Goal: Task Accomplishment & Management: Complete application form

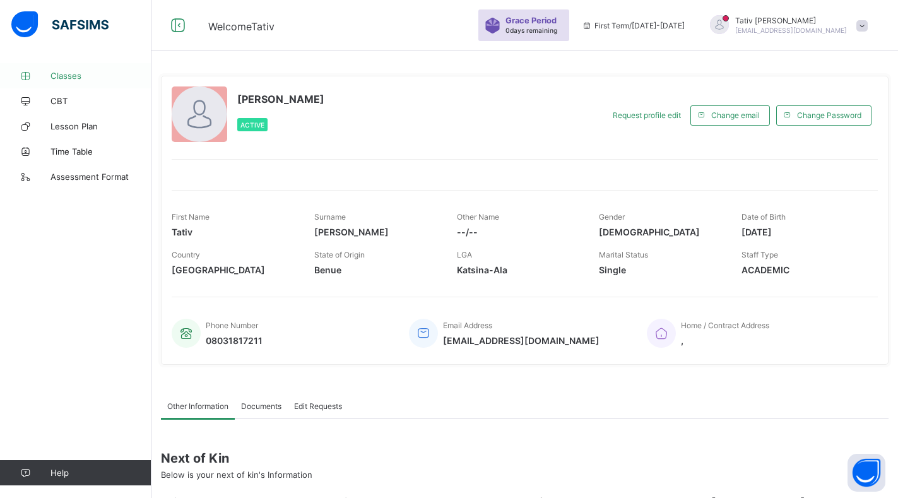
click at [58, 75] on span "Classes" at bounding box center [100, 76] width 101 height 10
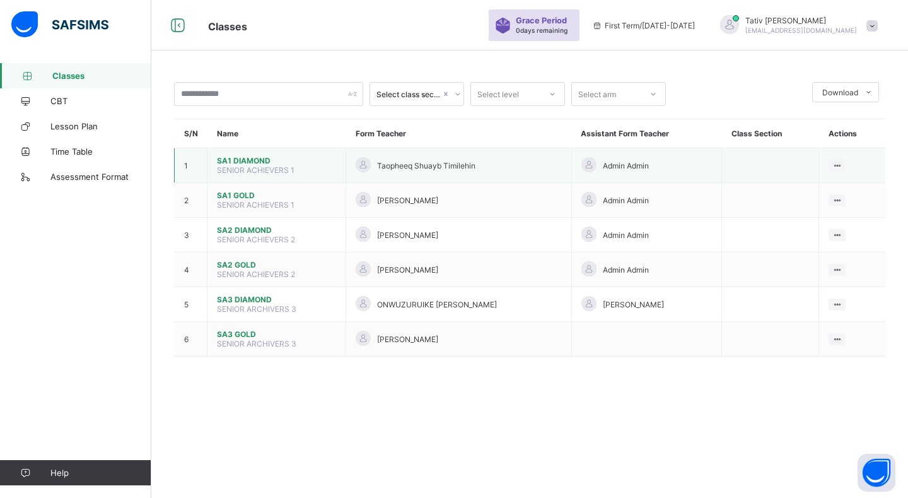
click at [245, 161] on span "SA1 DIAMOND" at bounding box center [276, 160] width 119 height 9
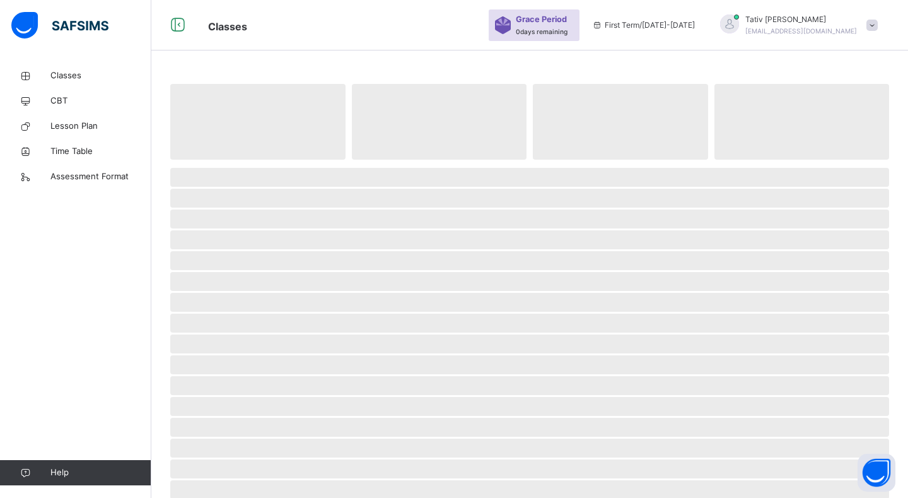
click at [245, 161] on span at bounding box center [529, 163] width 719 height 6
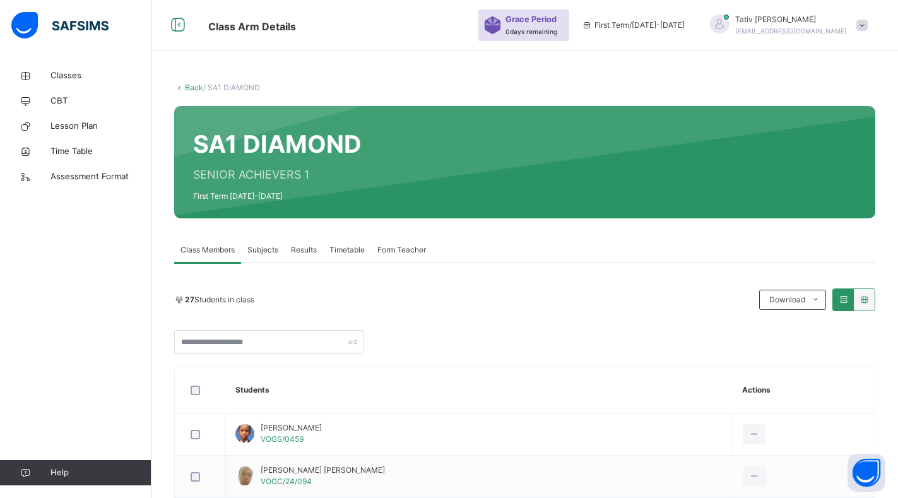
click at [255, 249] on span "Subjects" at bounding box center [262, 249] width 31 height 11
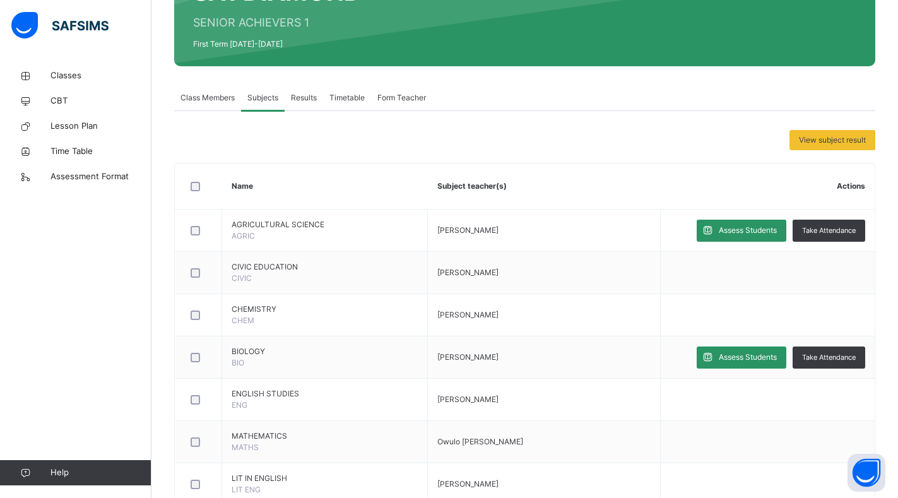
scroll to position [160, 0]
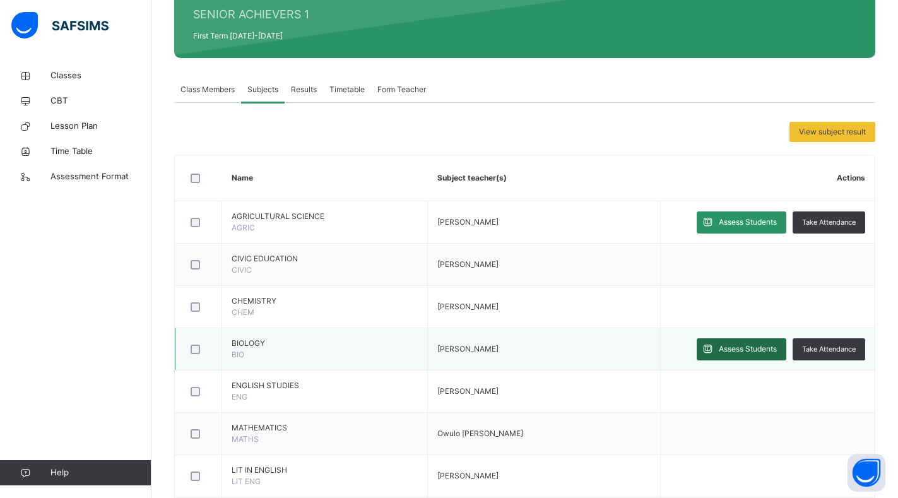
click at [746, 344] on span "Assess Students" at bounding box center [747, 348] width 58 height 11
click at [0, 0] on div "Show Comments Generate comment for all student Save Entries Class Level: SA1 DI…" at bounding box center [0, 0] width 0 height 0
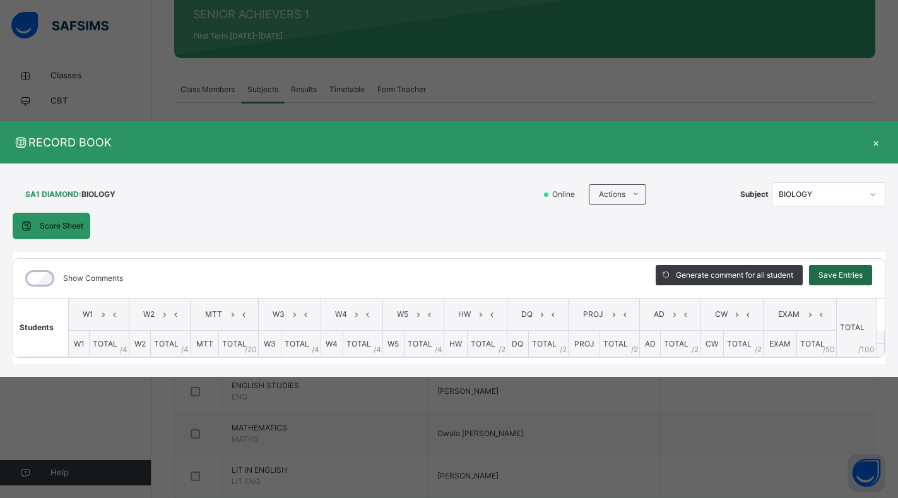
click at [829, 272] on span "Save Entries" at bounding box center [840, 274] width 44 height 11
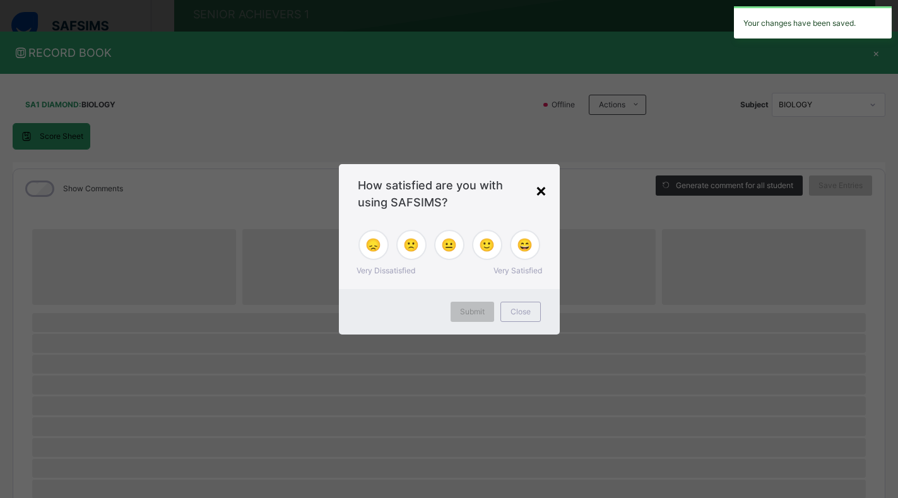
click at [541, 193] on div "×" at bounding box center [541, 190] width 12 height 26
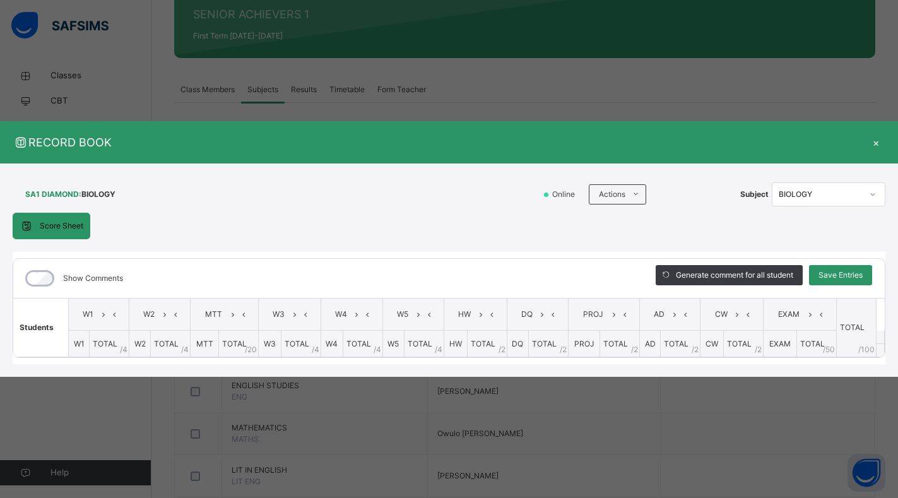
click at [879, 148] on div "×" at bounding box center [875, 142] width 19 height 17
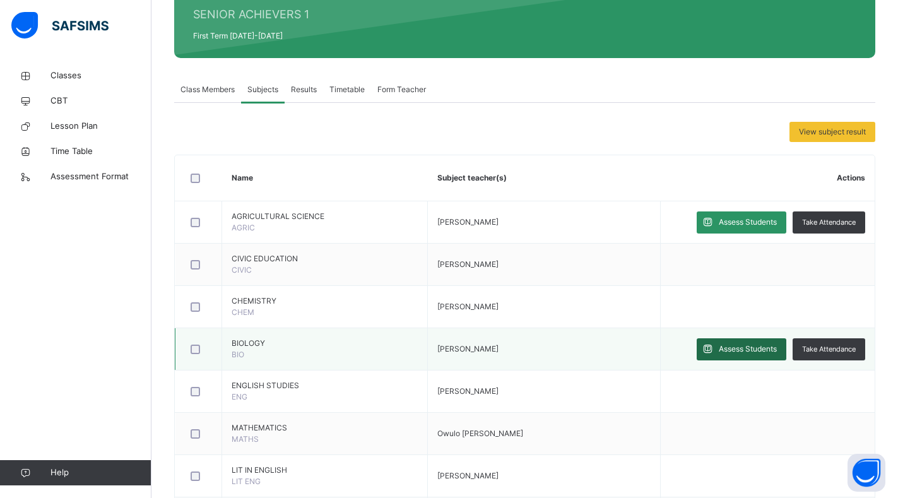
click at [753, 352] on span "Assess Students" at bounding box center [747, 348] width 58 height 11
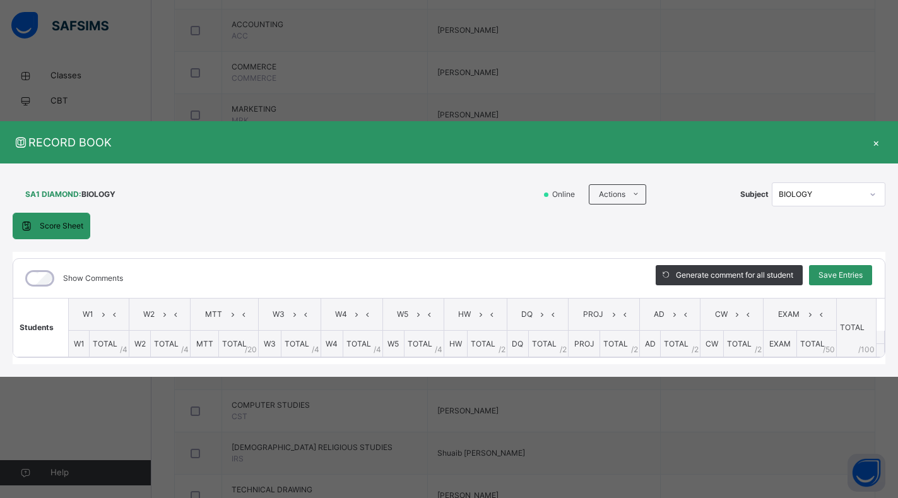
scroll to position [635, 0]
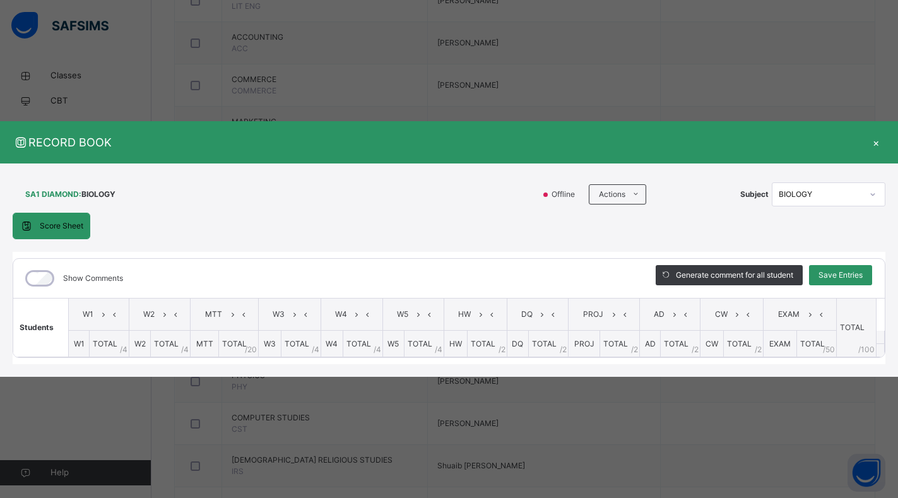
click at [877, 143] on div "×" at bounding box center [875, 142] width 19 height 17
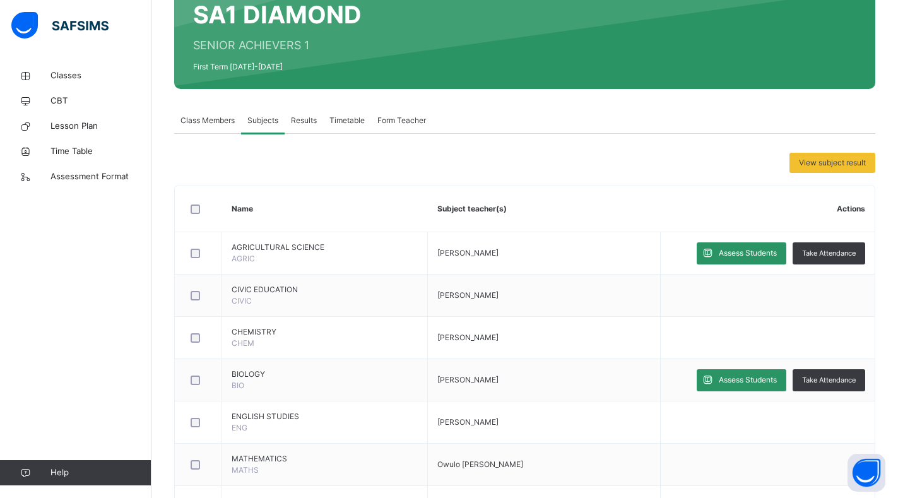
scroll to position [131, 0]
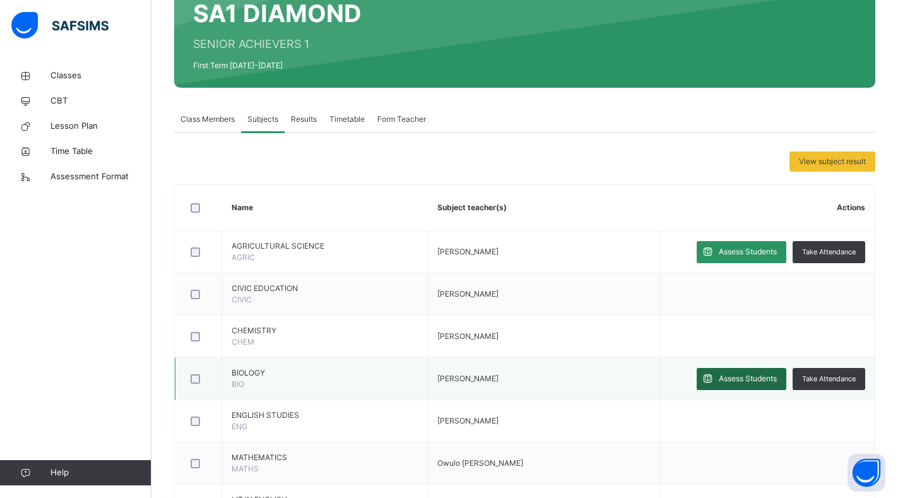
click at [746, 378] on span "Assess Students" at bounding box center [747, 378] width 58 height 11
click at [0, 0] on div "RECORD BOOK × SA1 DIAMOND : BIOLOGY Online Actions Download Empty Score Sheet U…" at bounding box center [0, 0] width 0 height 0
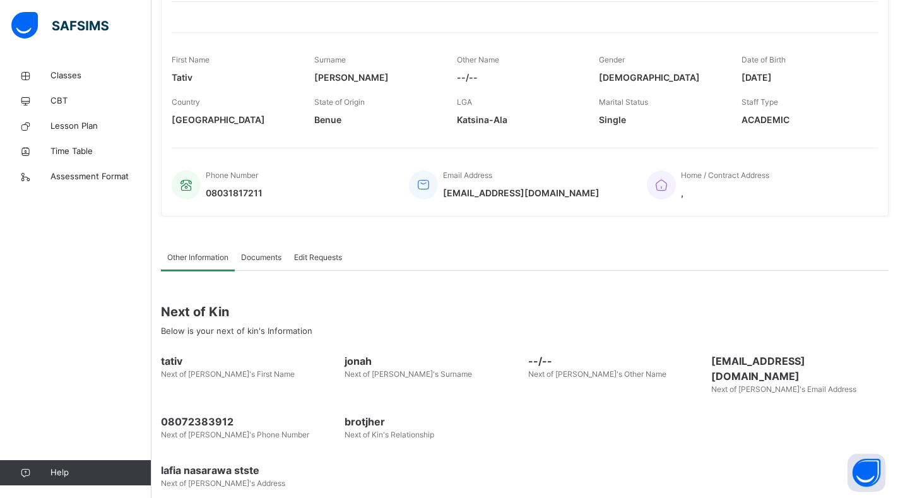
scroll to position [163, 0]
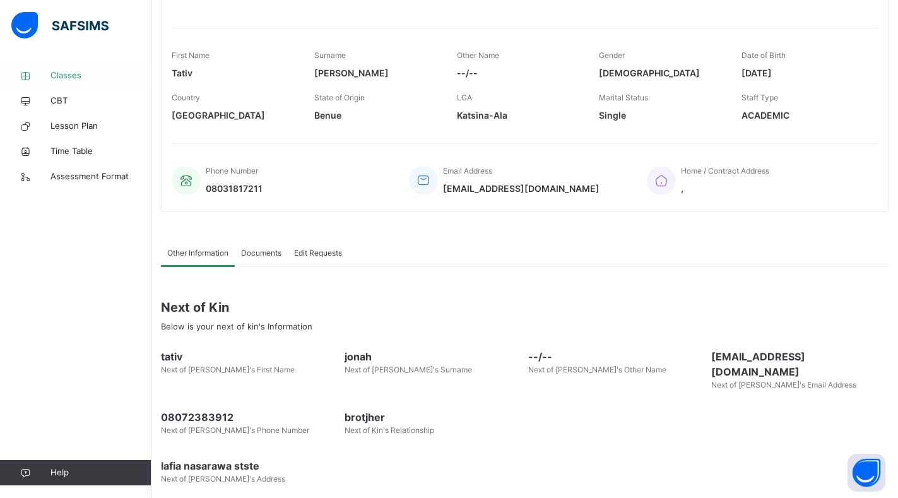
click at [67, 81] on span "Classes" at bounding box center [100, 75] width 101 height 13
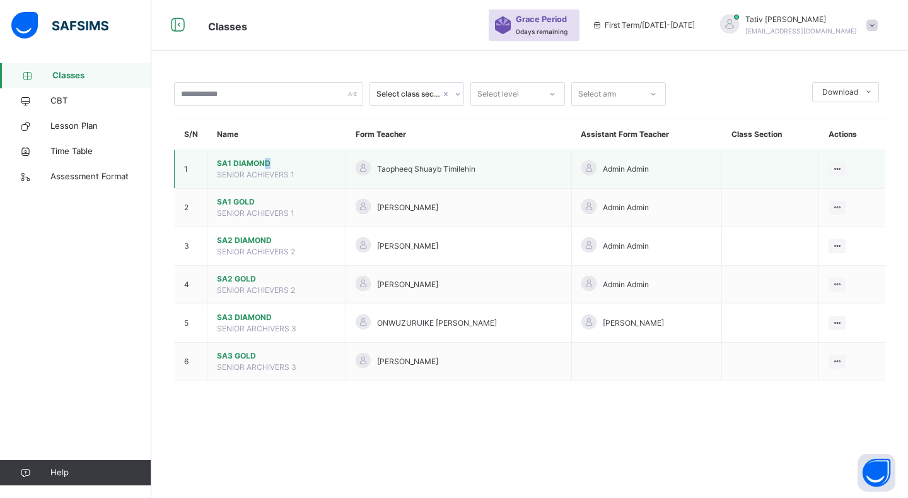
click at [267, 161] on span "SA1 DIAMOND" at bounding box center [276, 163] width 119 height 11
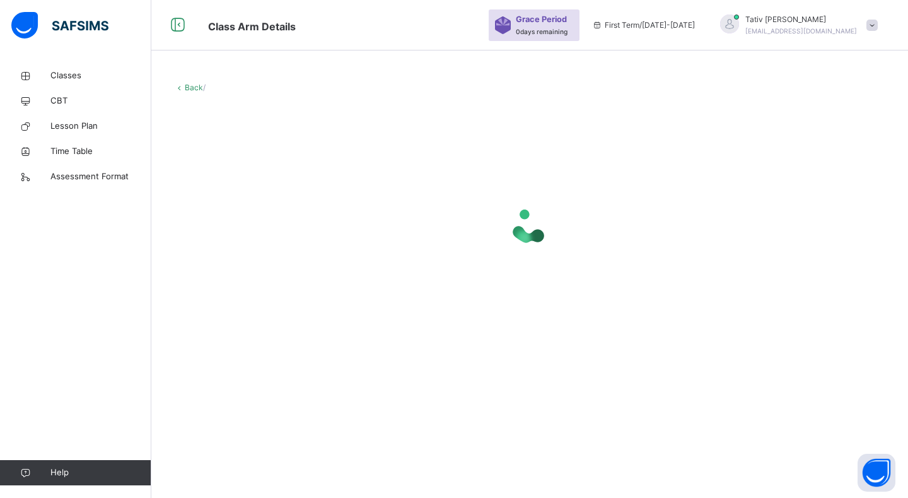
click at [267, 161] on div at bounding box center [529, 226] width 711 height 240
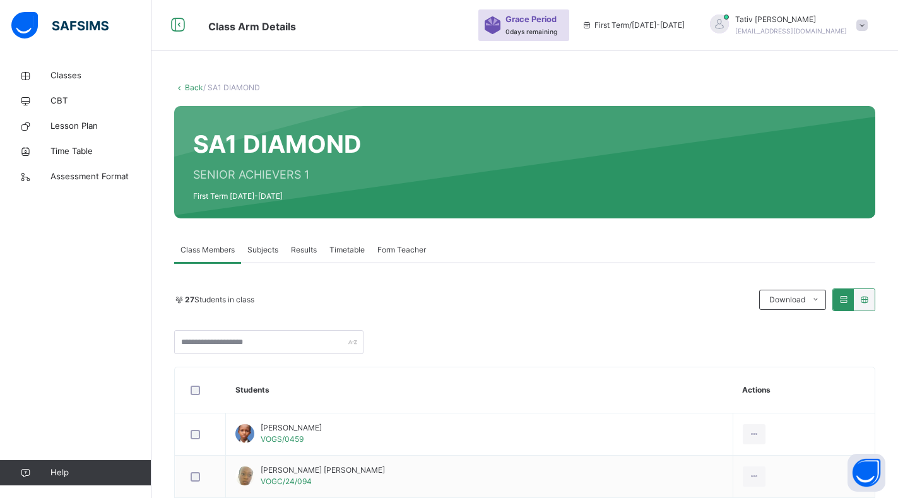
click at [261, 245] on span "Subjects" at bounding box center [262, 249] width 31 height 11
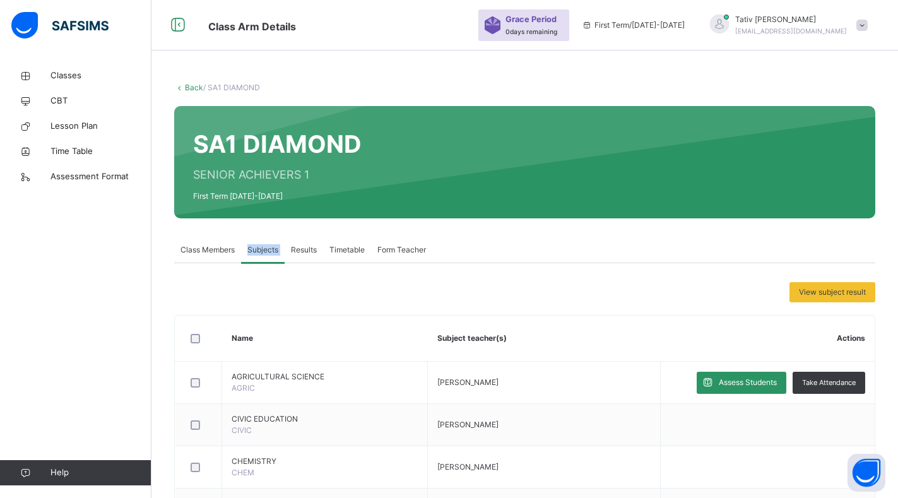
click at [261, 245] on span "Subjects" at bounding box center [262, 249] width 31 height 11
click at [269, 282] on div "View subject result" at bounding box center [524, 292] width 701 height 20
click at [262, 247] on span "Subjects" at bounding box center [262, 249] width 31 height 11
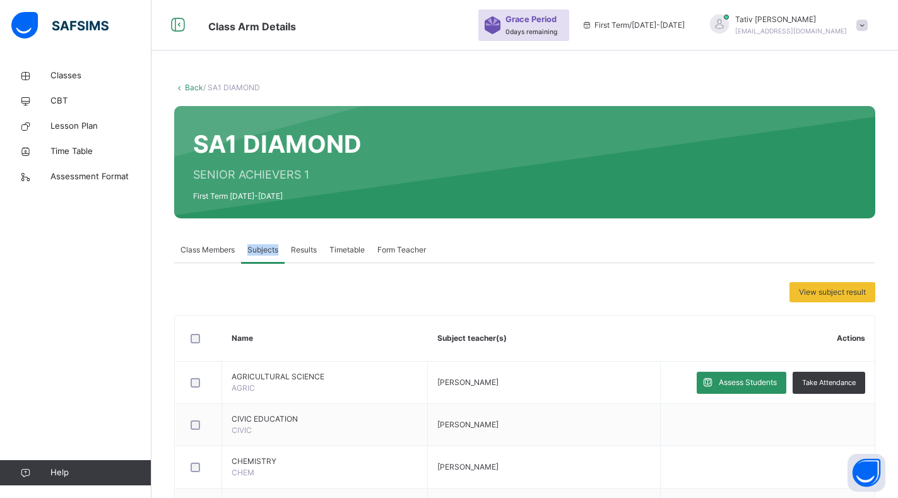
click at [262, 247] on span "Subjects" at bounding box center [262, 249] width 31 height 11
click at [370, 296] on div "View subject result" at bounding box center [524, 292] width 701 height 20
click at [71, 74] on span "Classes" at bounding box center [100, 75] width 101 height 13
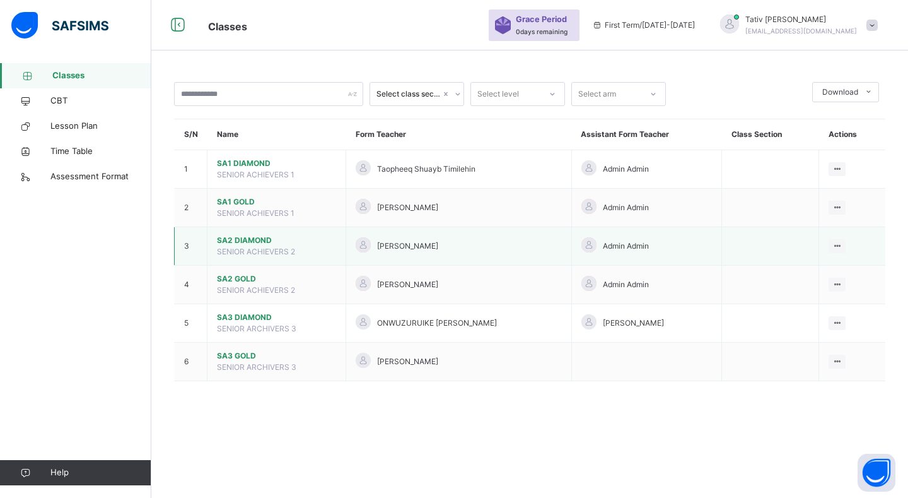
click at [244, 236] on span "SA2 DIAMOND" at bounding box center [276, 240] width 119 height 11
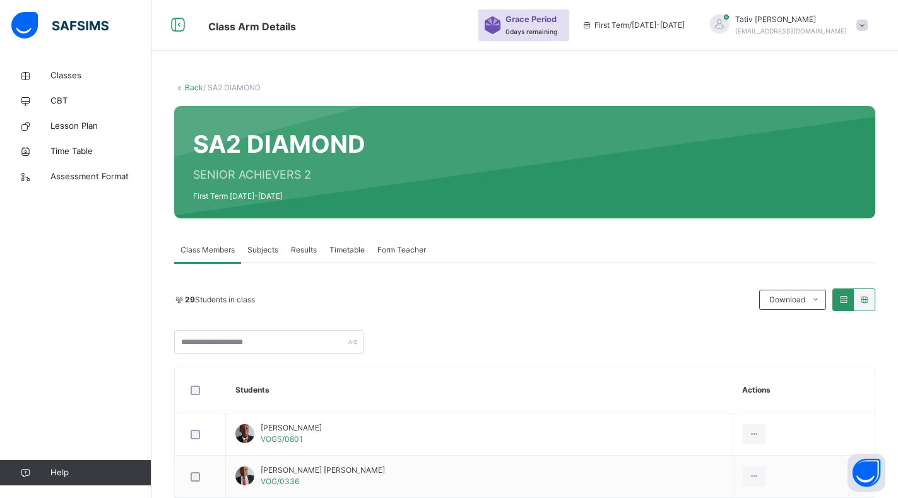
click at [267, 251] on span "Subjects" at bounding box center [262, 249] width 31 height 11
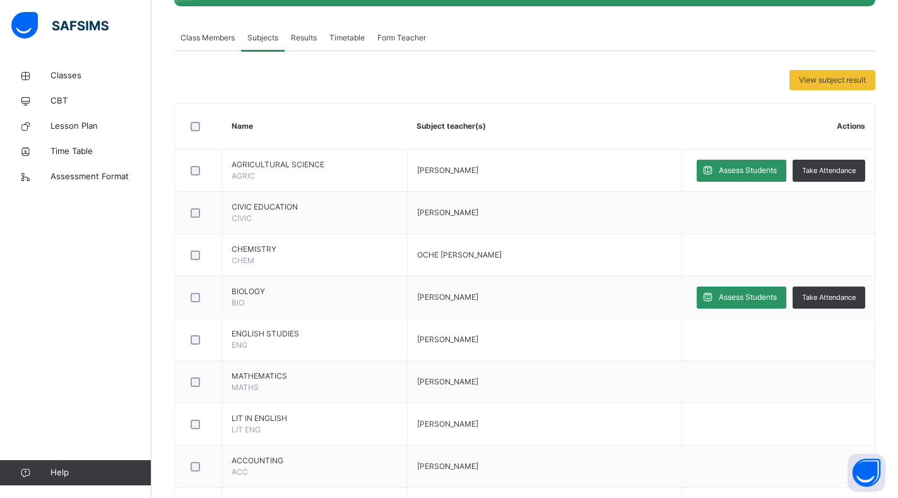
scroll to position [244, 0]
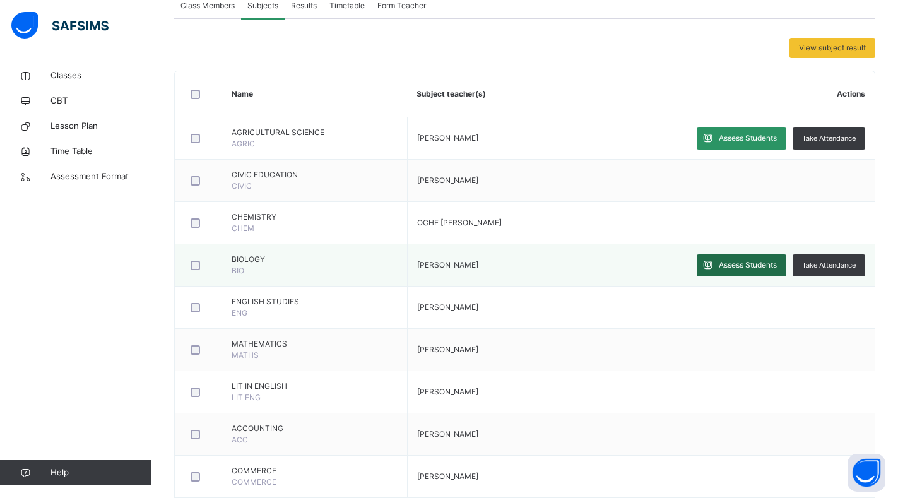
click at [754, 266] on span "Assess Students" at bounding box center [747, 264] width 58 height 11
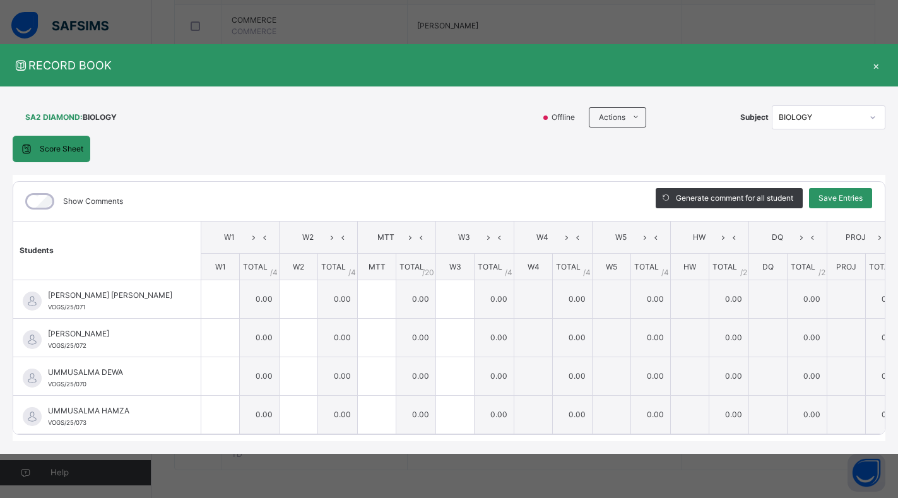
scroll to position [698, 0]
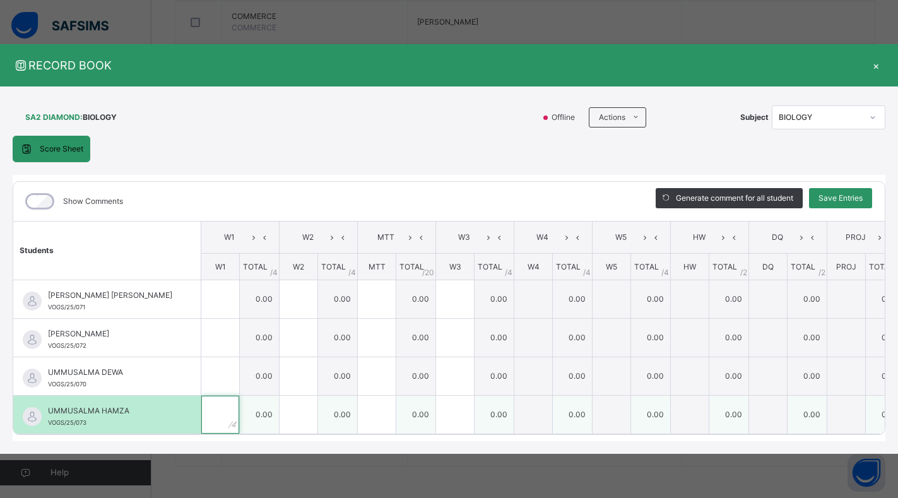
click at [201, 404] on input "text" at bounding box center [220, 414] width 38 height 38
type input "*"
